Goal: Navigation & Orientation: Find specific page/section

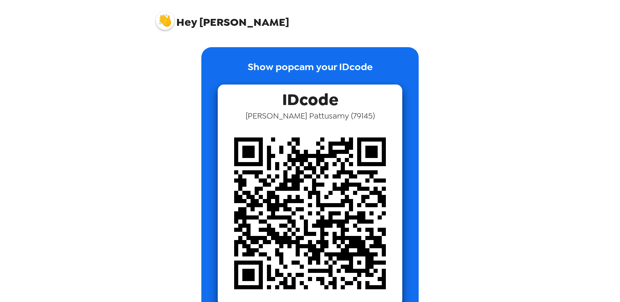
scroll to position [29, 0]
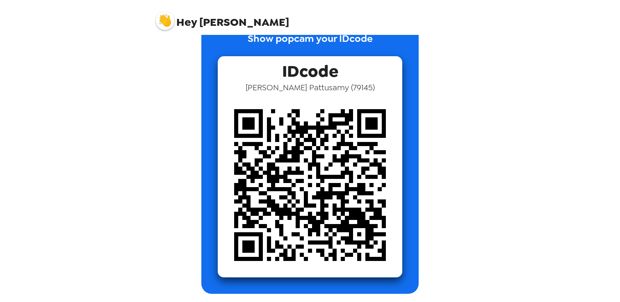
click at [214, 25] on span "Hey Thirukumaran" at bounding box center [222, 17] width 133 height 21
click at [167, 22] on img at bounding box center [165, 20] width 18 height 18
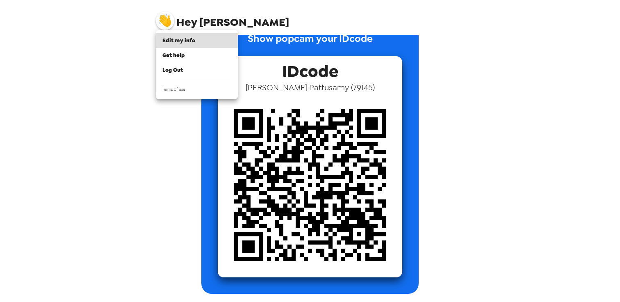
click at [204, 18] on div at bounding box center [310, 151] width 620 height 302
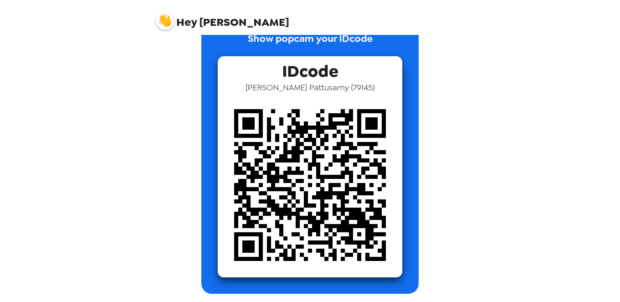
click at [204, 18] on div "Edit my info Get help Log Out Terms of use" at bounding box center [310, 151] width 620 height 302
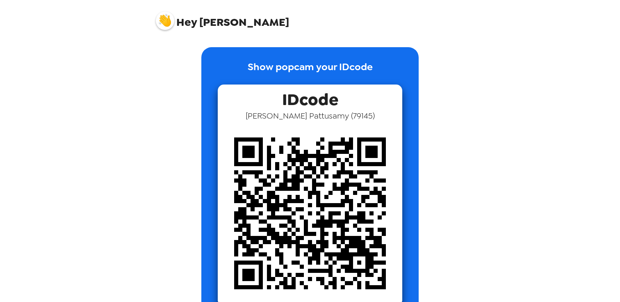
click at [290, 103] on span "IDcode" at bounding box center [310, 97] width 56 height 26
